Goal: Transaction & Acquisition: Download file/media

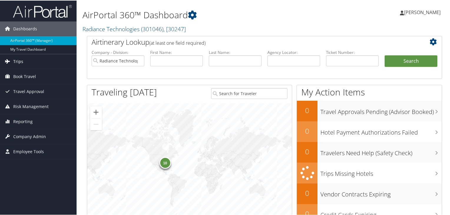
click at [26, 64] on link "Trips" at bounding box center [38, 61] width 77 height 15
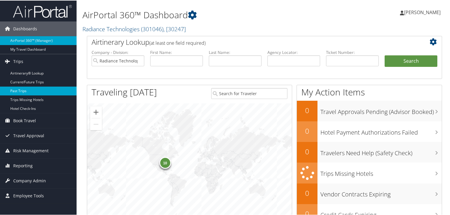
click at [31, 89] on link "Past Trips" at bounding box center [38, 90] width 77 height 9
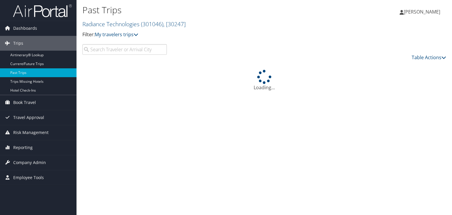
click at [104, 50] on input "search" at bounding box center [124, 49] width 84 height 11
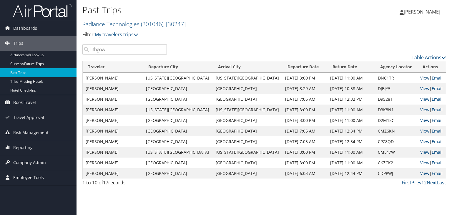
type input "lithgow"
click at [420, 77] on link "View" at bounding box center [424, 78] width 9 height 6
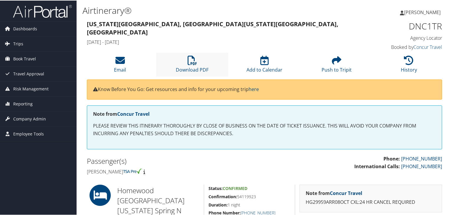
click at [167, 56] on li "Download PDF" at bounding box center [192, 64] width 72 height 24
click at [192, 71] on link "Download PDF" at bounding box center [192, 65] width 33 height 14
